Goal: Information Seeking & Learning: Find specific fact

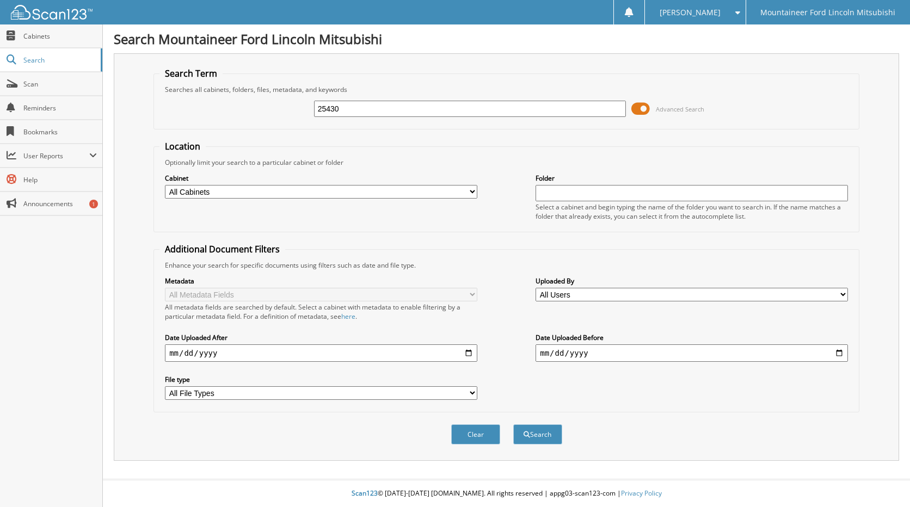
type input "25430"
click at [513, 425] on button "Search" at bounding box center [537, 435] width 49 height 20
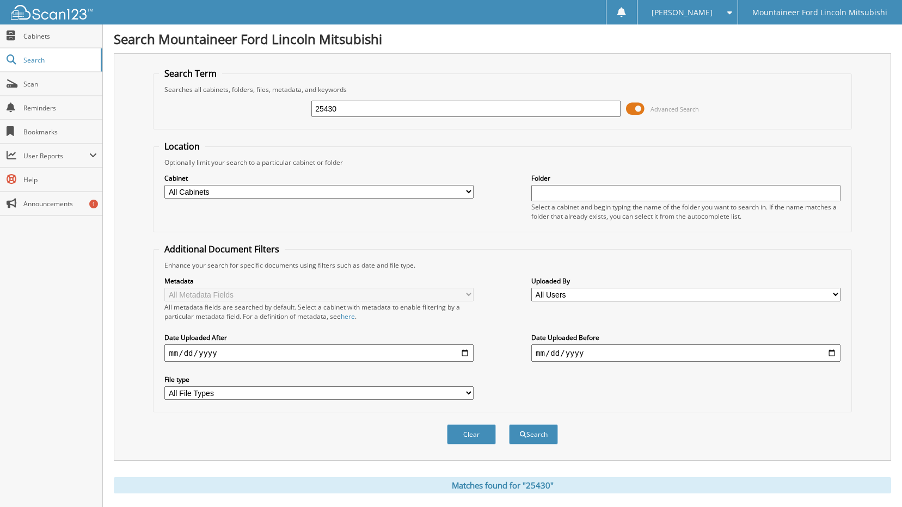
click at [643, 110] on span at bounding box center [635, 109] width 19 height 16
